Goal: Information Seeking & Learning: Learn about a topic

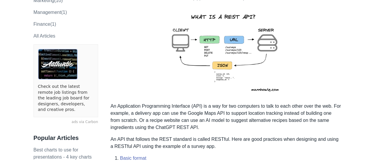
scroll to position [119, 0]
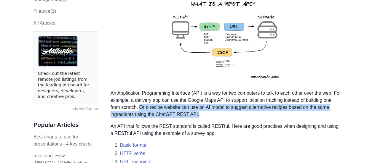
drag, startPoint x: 139, startPoint y: 107, endPoint x: 249, endPoint y: 112, distance: 109.3
click at [249, 112] on p "An Application Programming Interface (API) is a way for two computers to talk t…" at bounding box center [226, 104] width 231 height 28
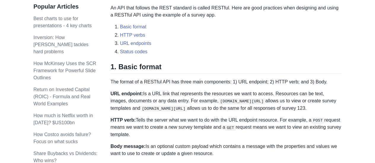
scroll to position [267, 0]
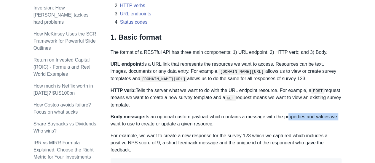
drag, startPoint x: 284, startPoint y: 117, endPoint x: 337, endPoint y: 118, distance: 53.4
click at [337, 118] on p "Body message: Is an optional custom payload which contains a message with the p…" at bounding box center [226, 121] width 231 height 14
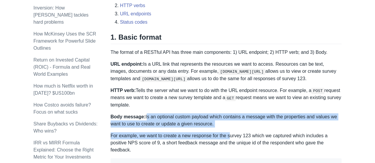
drag, startPoint x: 228, startPoint y: 128, endPoint x: 144, endPoint y: 114, distance: 85.4
click at [147, 123] on p "Body message: Is an optional custom payload which contains a message with the p…" at bounding box center [226, 121] width 231 height 14
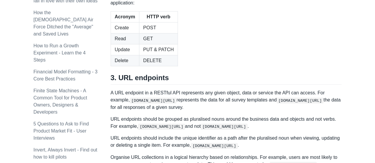
scroll to position [682, 0]
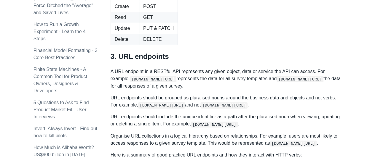
drag, startPoint x: 132, startPoint y: 14, endPoint x: 293, endPoint y: 17, distance: 160.5
drag, startPoint x: 136, startPoint y: 24, endPoint x: 297, endPoint y: 25, distance: 161.7
drag, startPoint x: 140, startPoint y: 34, endPoint x: 250, endPoint y: 33, distance: 109.5
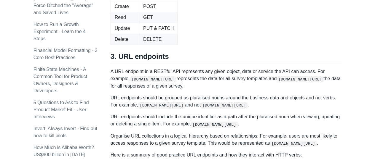
drag, startPoint x: 132, startPoint y: 41, endPoint x: 170, endPoint y: 47, distance: 39.0
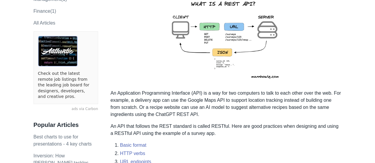
scroll to position [0, 0]
